Goal: Task Accomplishment & Management: Manage account settings

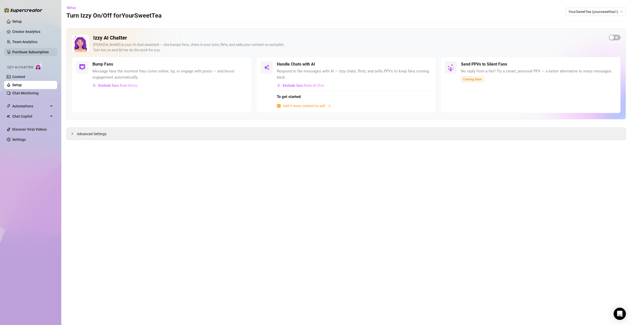
click at [38, 54] on link "Purchase Subscription" at bounding box center [30, 52] width 37 height 4
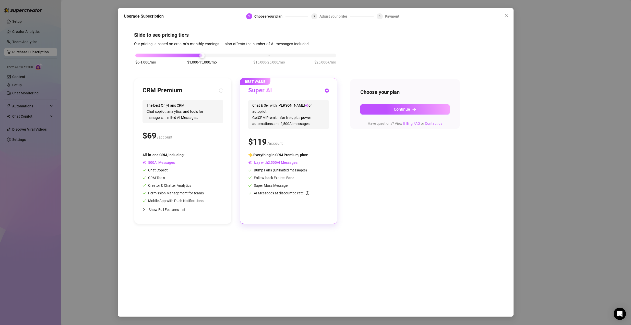
click at [65, 76] on div "Upgrade Subscription 1 Choose your plan 2 Adjust your order 3 Payment Slide to …" at bounding box center [315, 162] width 631 height 325
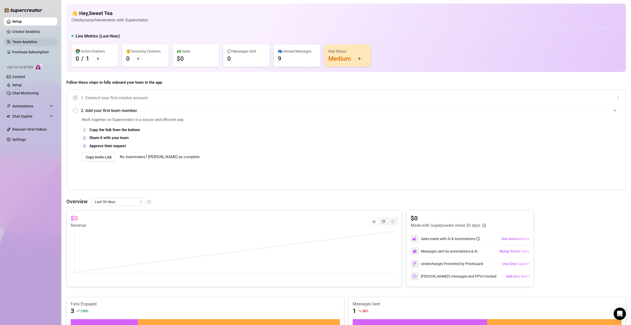
click at [35, 42] on link "Team Analytics" at bounding box center [24, 42] width 25 height 4
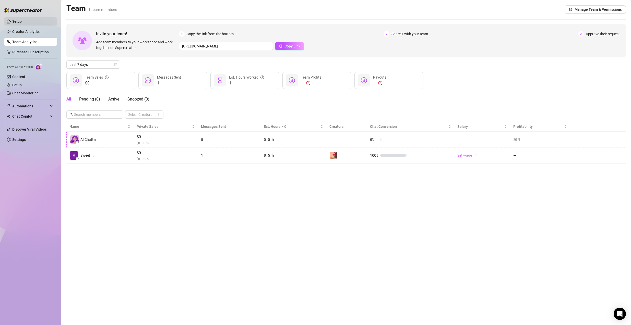
click at [21, 19] on link "Setup" at bounding box center [16, 21] width 9 height 4
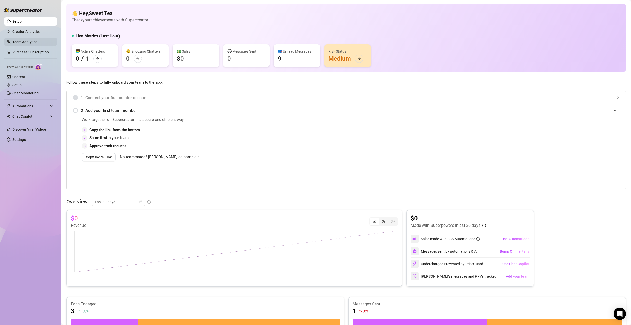
click at [18, 41] on link "Team Analytics" at bounding box center [24, 42] width 25 height 4
